Goal: Information Seeking & Learning: Learn about a topic

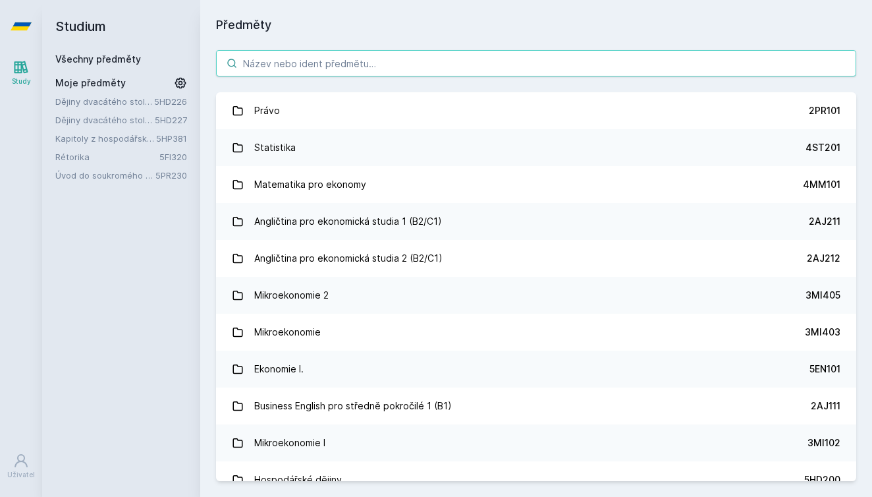
click at [317, 65] on input "search" at bounding box center [536, 63] width 640 height 26
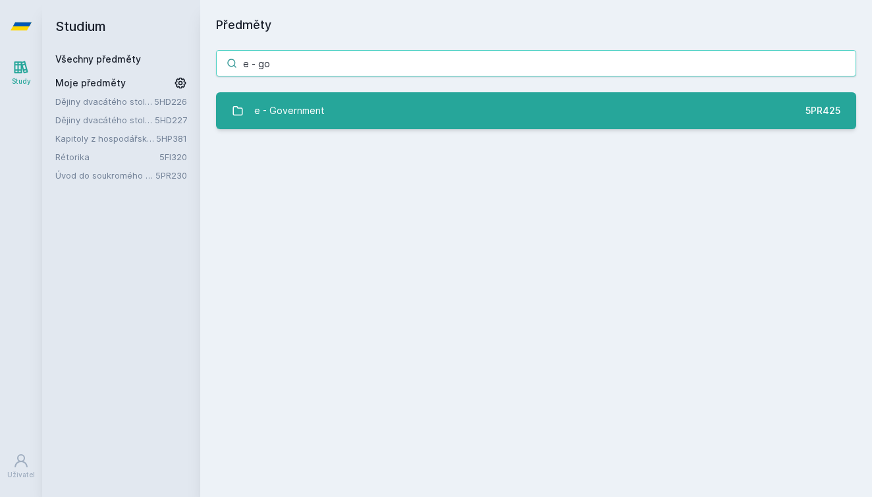
type input "e - go"
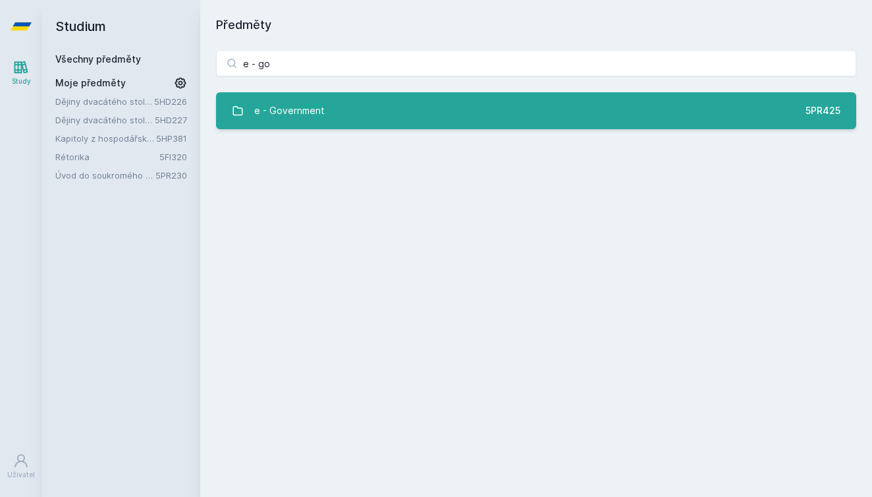
click at [304, 118] on div "e - Government" at bounding box center [289, 111] width 70 height 26
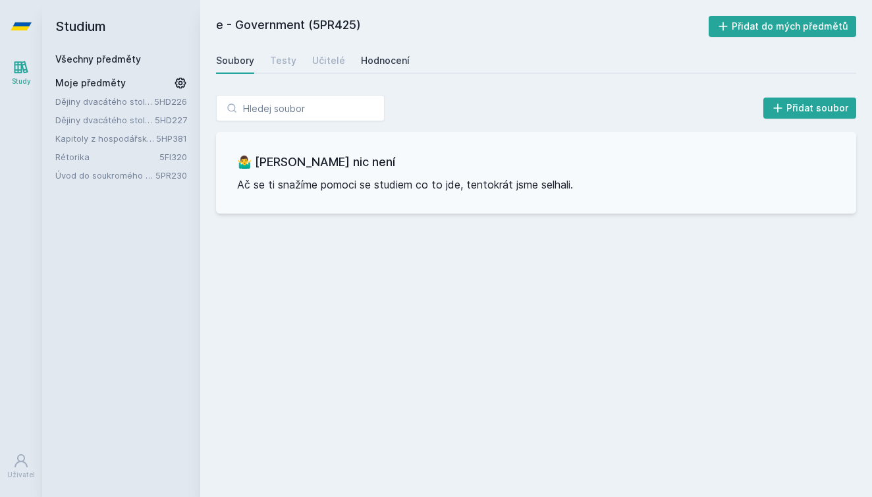
click at [390, 61] on div "Hodnocení" at bounding box center [385, 60] width 49 height 13
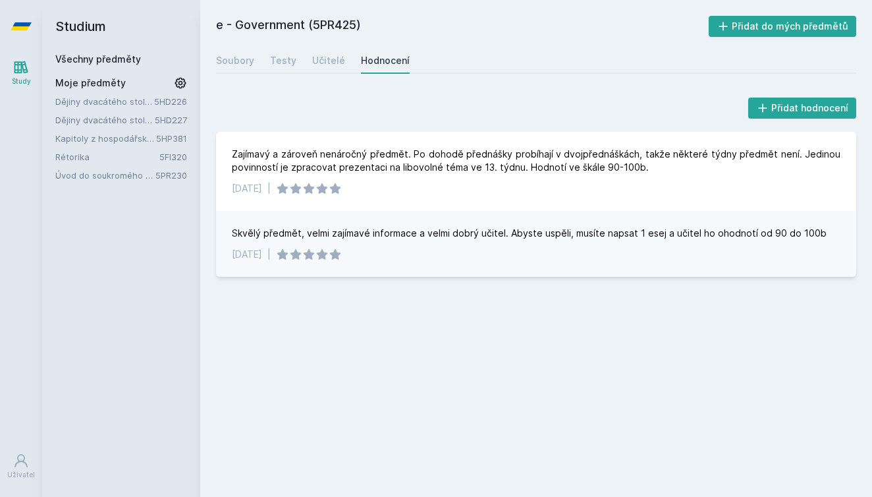
click at [26, 22] on icon at bounding box center [21, 26] width 21 height 53
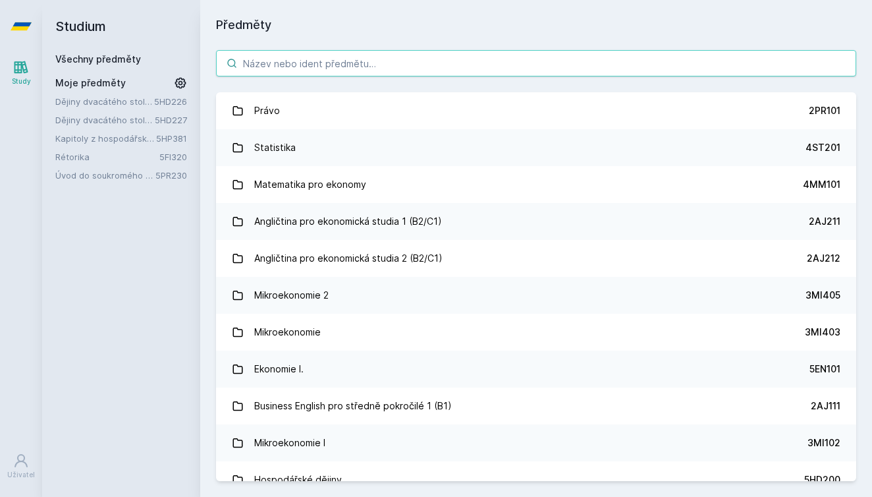
click at [297, 71] on input "search" at bounding box center [536, 63] width 640 height 26
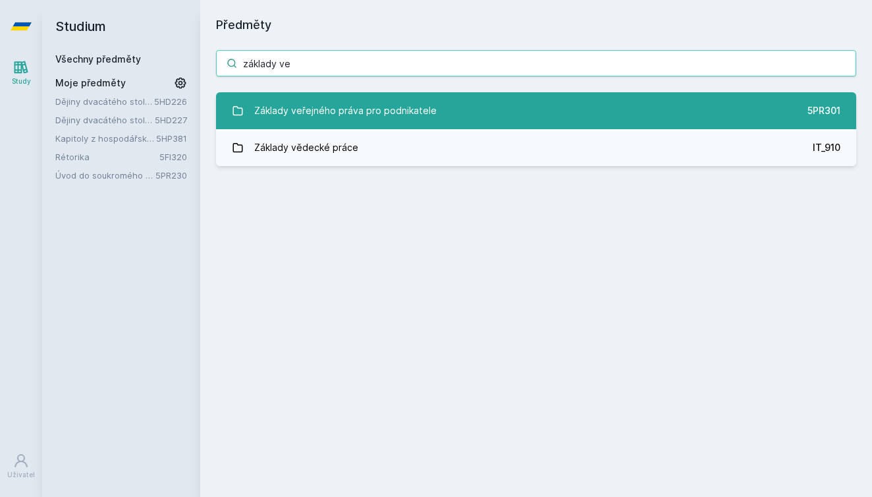
type input "základy ve"
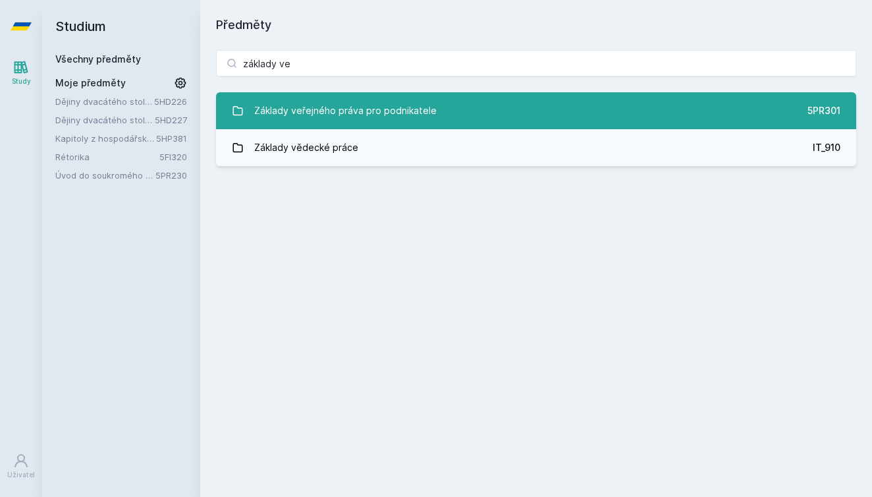
click at [260, 113] on div "Základy veřejného práva pro podnikatele" at bounding box center [345, 111] width 182 height 26
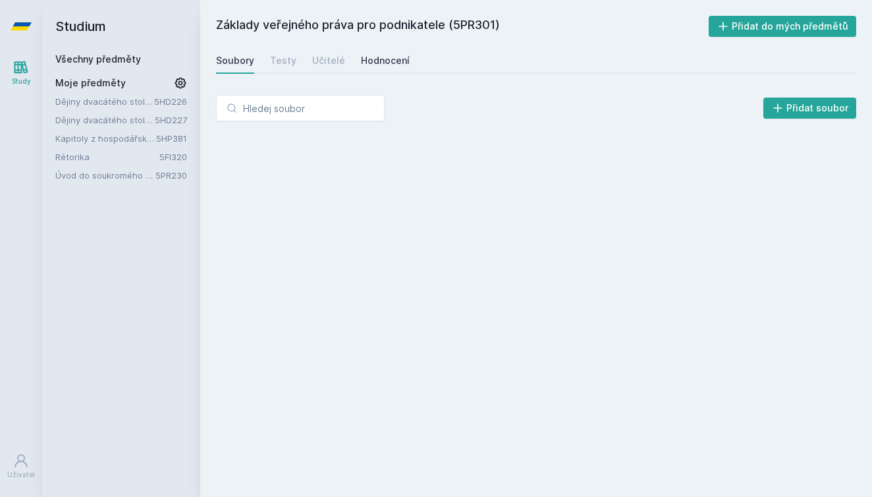
click at [370, 62] on div "Hodnocení" at bounding box center [385, 60] width 49 height 13
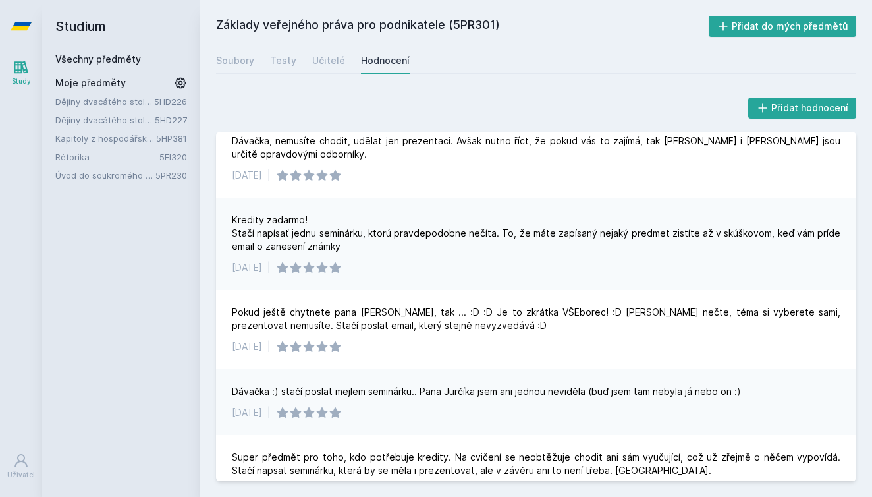
scroll to position [118, 0]
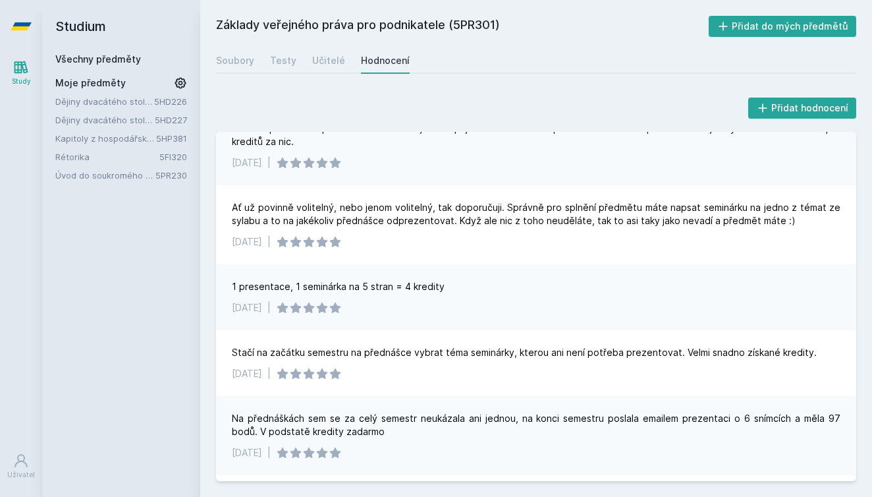
click at [22, 26] on icon at bounding box center [21, 26] width 21 height 8
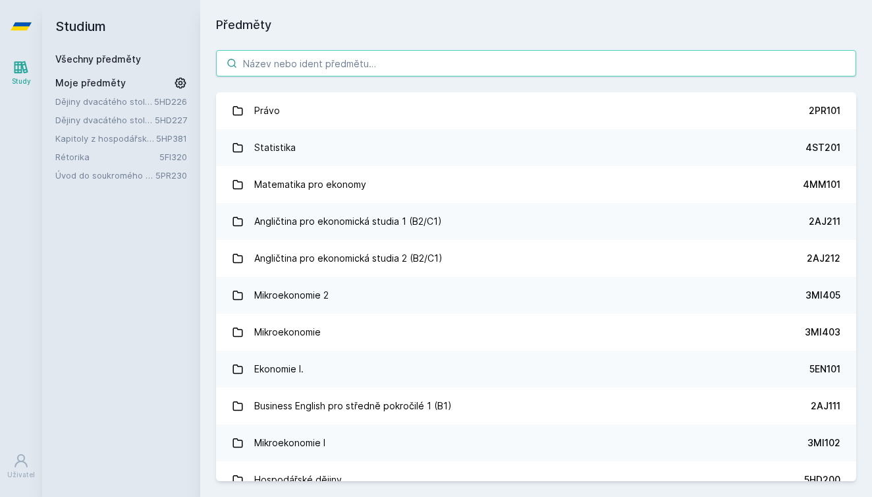
click at [321, 67] on input "search" at bounding box center [536, 63] width 640 height 26
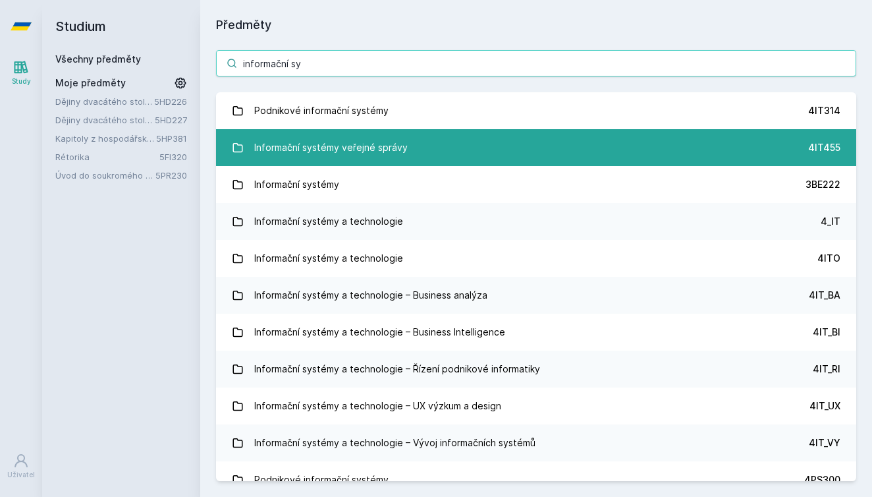
type input "informační sy"
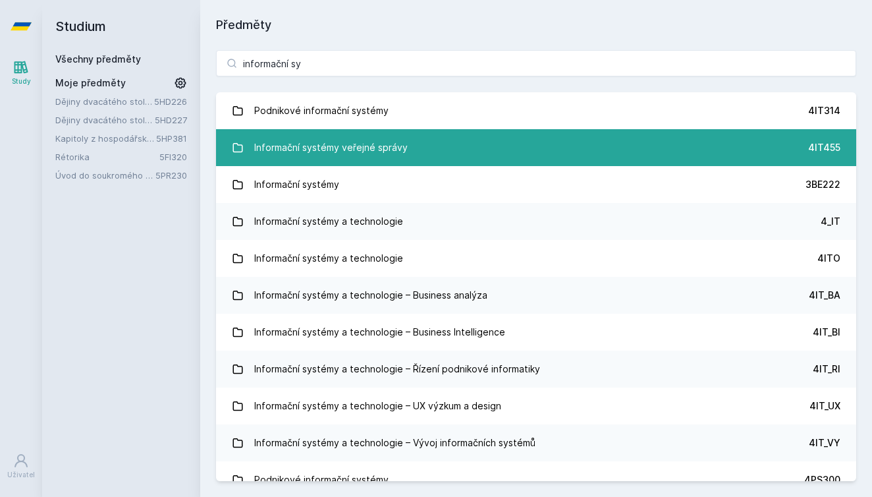
click at [480, 138] on link "Informační systémy veřejné správy 4IT455" at bounding box center [536, 147] width 640 height 37
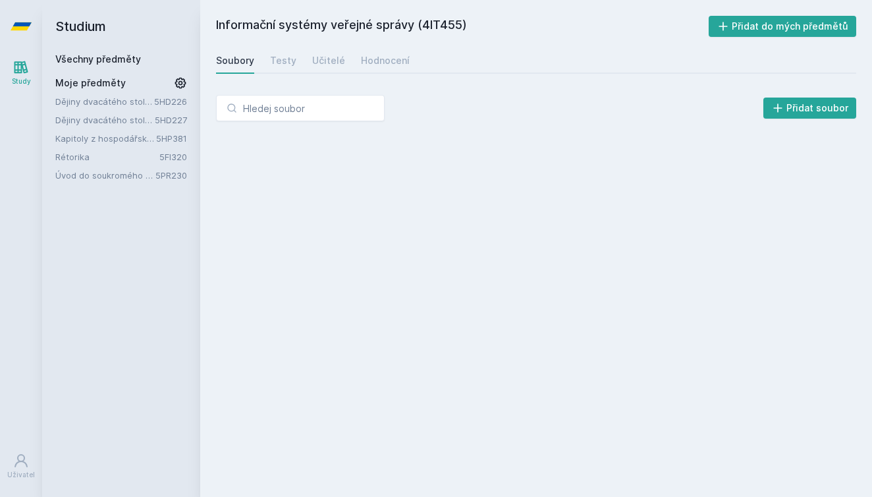
click at [372, 46] on div "Informační systémy veřejné správy (4IT455) Přidat do mých předmětů [GEOGRAPHIC_…" at bounding box center [536, 248] width 640 height 465
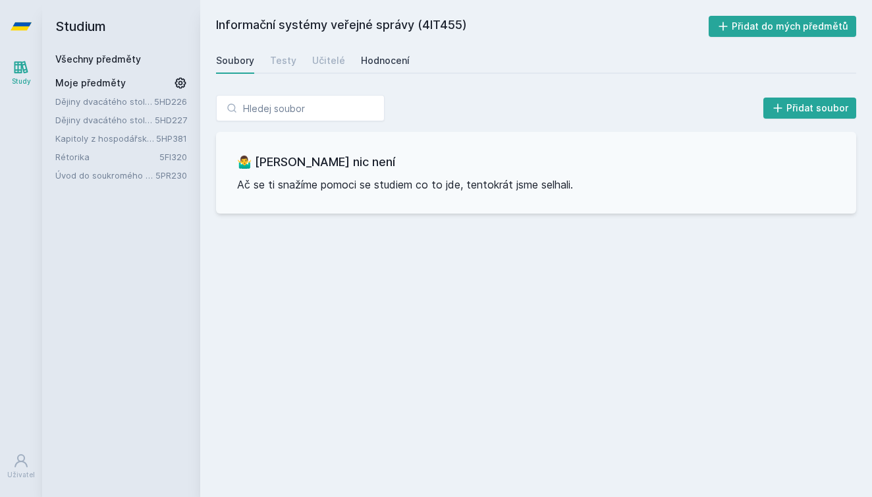
click at [374, 59] on div "Hodnocení" at bounding box center [385, 60] width 49 height 13
click at [24, 25] on icon at bounding box center [21, 26] width 21 height 8
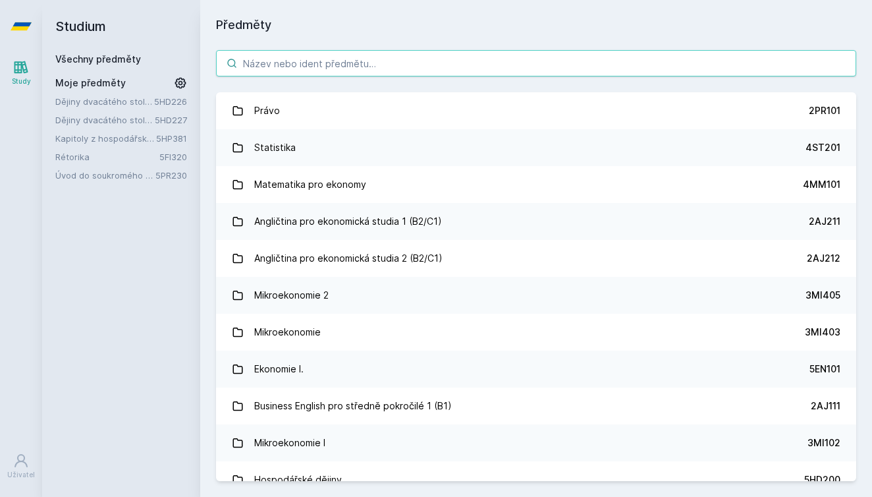
click at [337, 72] on input "search" at bounding box center [536, 63] width 640 height 26
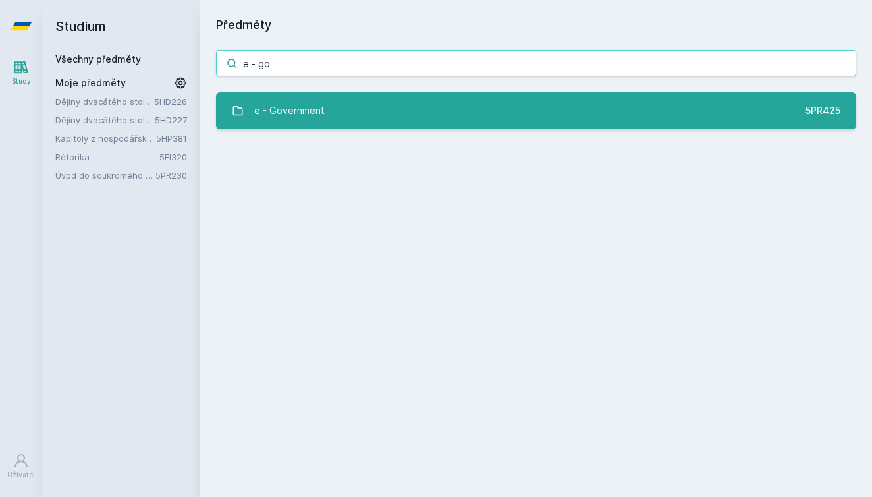
type input "e - go"
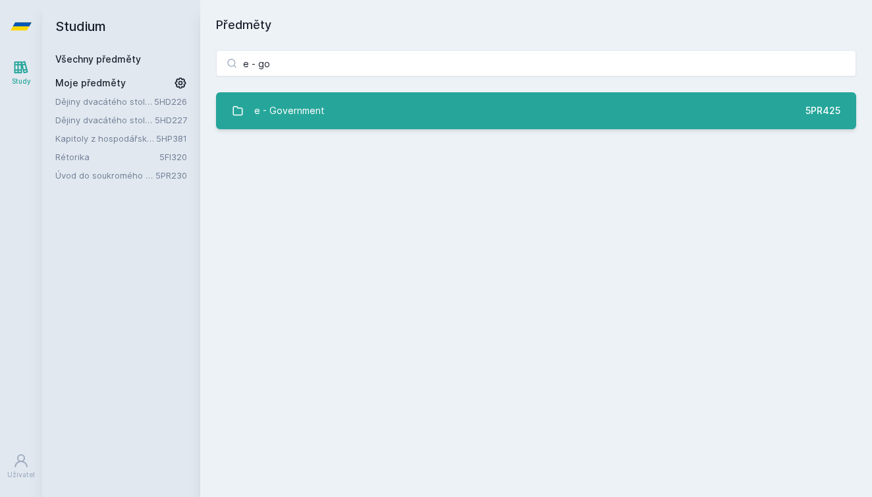
click at [324, 108] on link "e - Government 5PR425" at bounding box center [536, 110] width 640 height 37
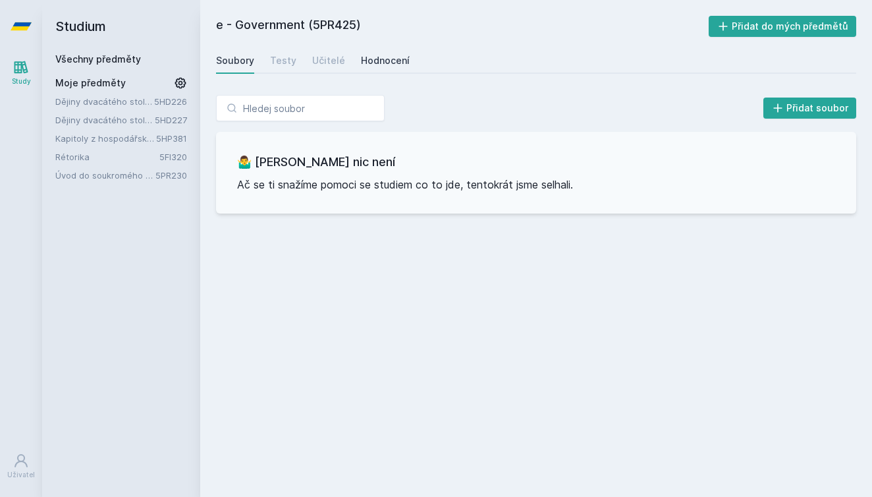
click at [382, 62] on div "Hodnocení" at bounding box center [385, 60] width 49 height 13
